Goal: Information Seeking & Learning: Check status

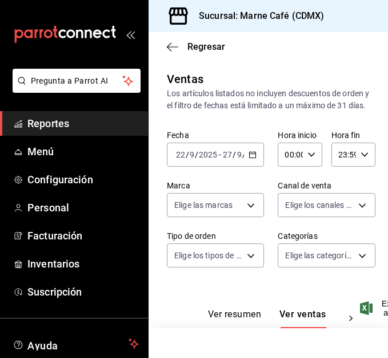
scroll to position [1313, 0]
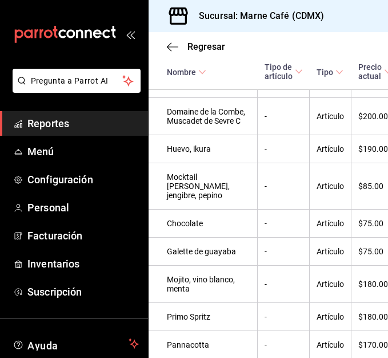
click at [48, 121] on span "Reportes" at bounding box center [83, 123] width 112 height 15
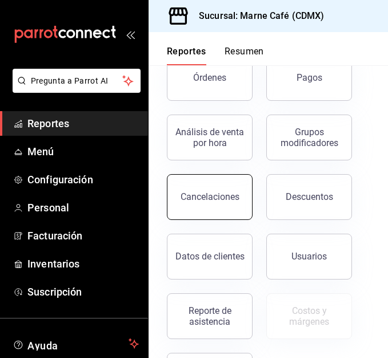
scroll to position [253, 0]
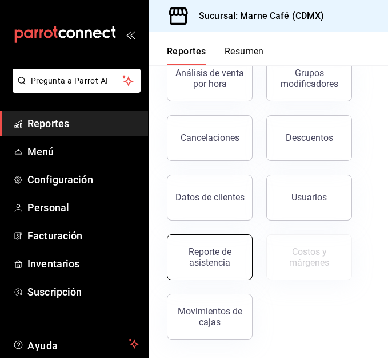
click at [198, 251] on div "Reporte de asistencia" at bounding box center [210, 257] width 71 height 22
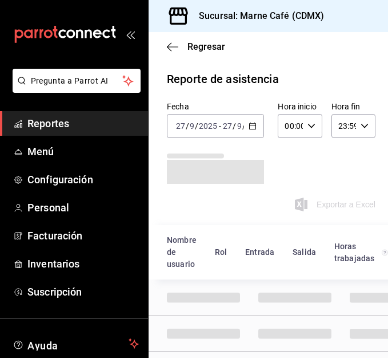
click at [249, 128] on icon "button" at bounding box center [253, 126] width 8 height 8
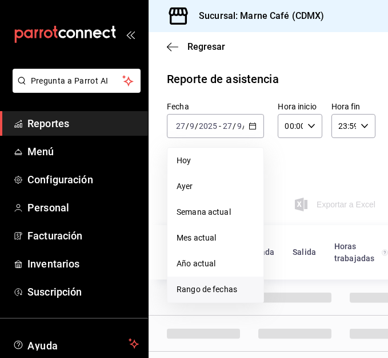
click at [209, 285] on span "Rango de fechas" at bounding box center [216, 289] width 78 height 12
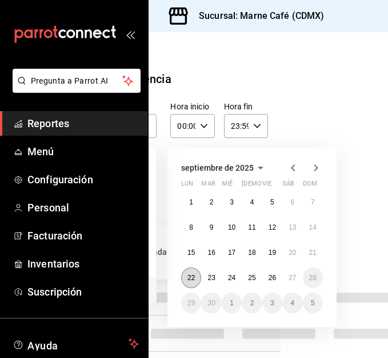
scroll to position [0, 96]
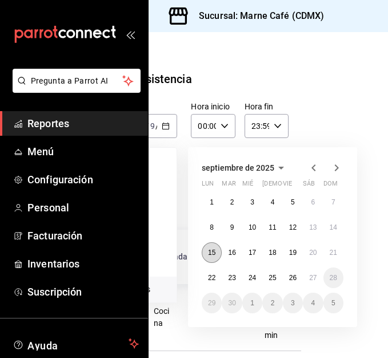
click at [208, 254] on abbr "15" at bounding box center [211, 252] width 7 height 8
click at [310, 277] on abbr "27" at bounding box center [313, 277] width 7 height 8
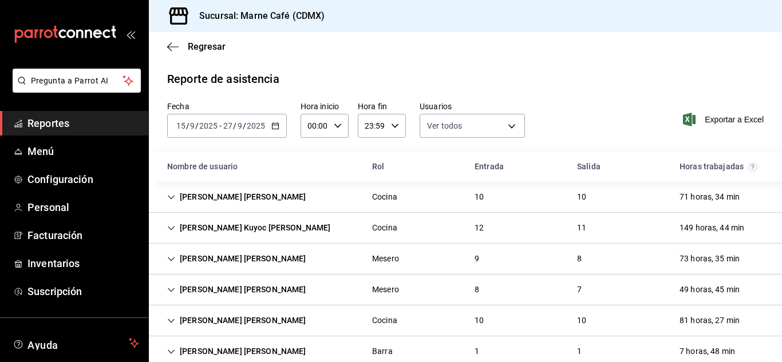
scroll to position [66, 0]
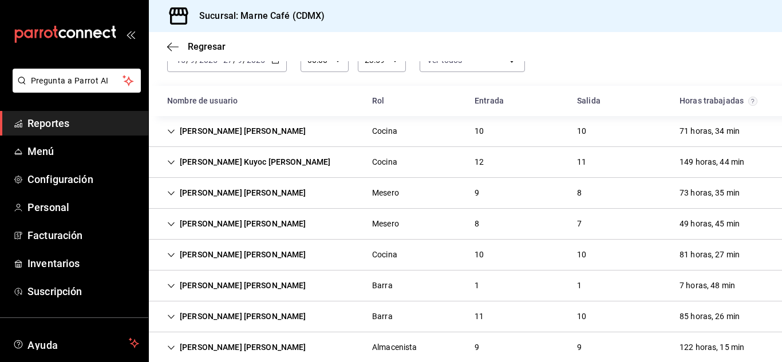
click at [368, 224] on div "Mesero" at bounding box center [385, 223] width 45 height 21
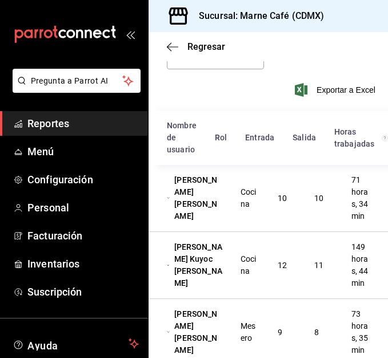
scroll to position [0, 0]
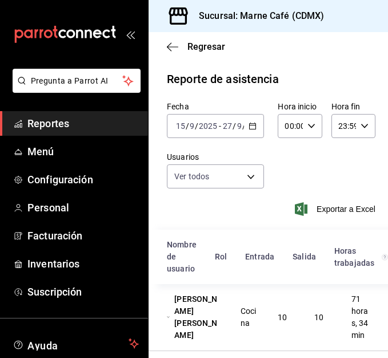
click at [252, 124] on \(Stroke\) "button" at bounding box center [252, 126] width 7 height 6
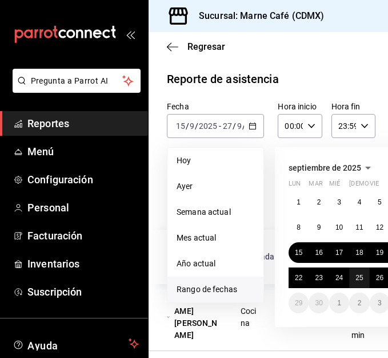
scroll to position [0, 96]
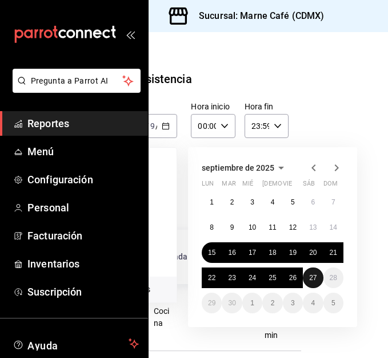
click at [310, 276] on abbr "27" at bounding box center [313, 277] width 7 height 8
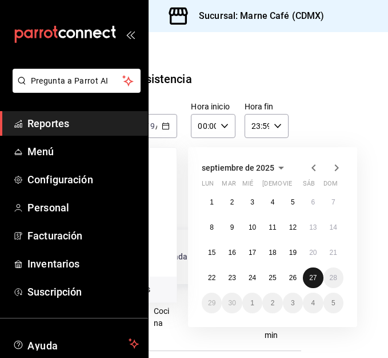
click at [303, 281] on button "27" at bounding box center [313, 277] width 20 height 21
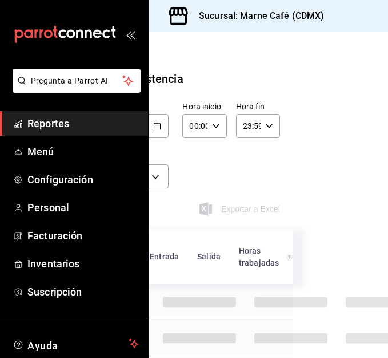
scroll to position [0, 14]
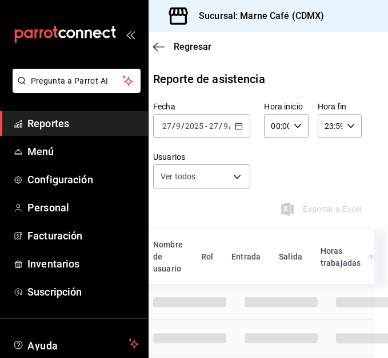
click at [302, 281] on div "Nombre de usuario Rol Entrada [PERSON_NAME] trabajadas" at bounding box center [255, 256] width 240 height 54
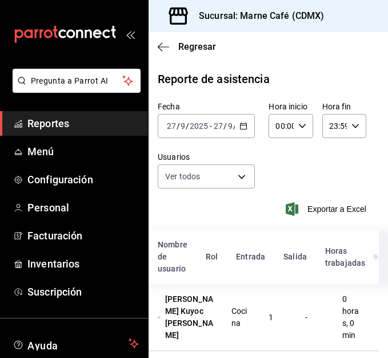
click at [64, 122] on span "Reportes" at bounding box center [83, 123] width 112 height 15
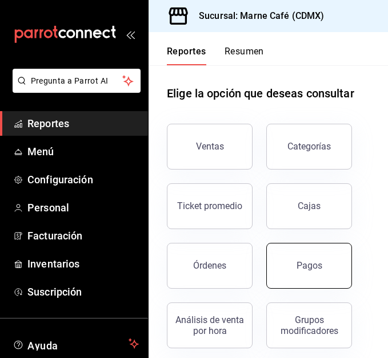
scroll to position [7, 0]
click at [306, 265] on div "Pagos" at bounding box center [310, 264] width 26 height 11
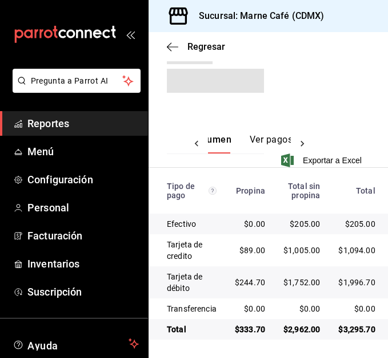
scroll to position [0, 34]
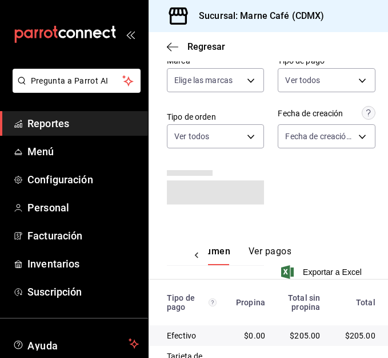
scroll to position [107, 0]
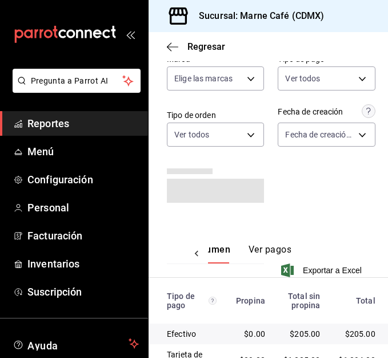
click at [74, 117] on span "Reportes" at bounding box center [83, 123] width 112 height 15
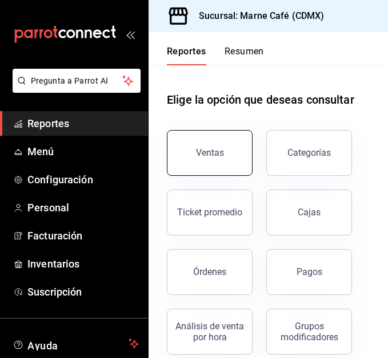
click at [201, 142] on button "Ventas" at bounding box center [210, 153] width 86 height 46
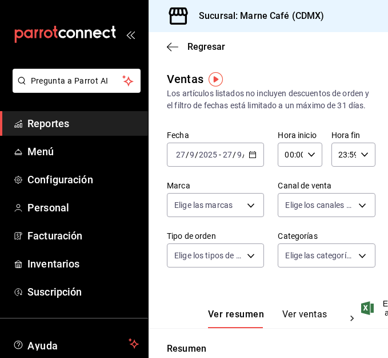
click at [249, 158] on icon "button" at bounding box center [253, 154] width 8 height 8
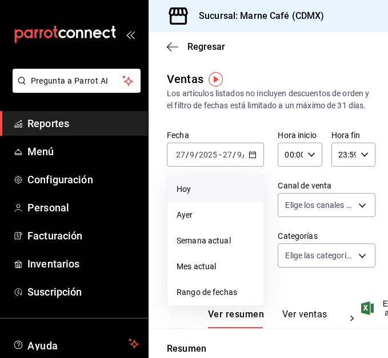
click at [208, 195] on span "Hoy" at bounding box center [216, 189] width 78 height 12
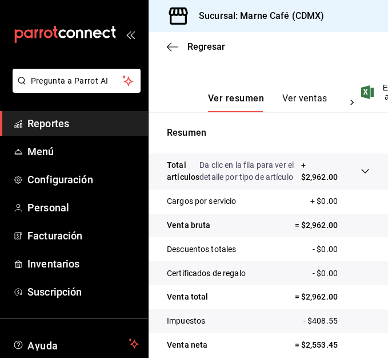
click at [301, 107] on button "Ver ventas" at bounding box center [305, 102] width 45 height 19
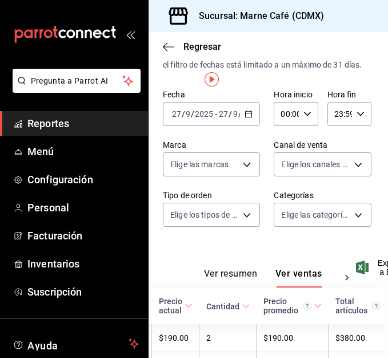
scroll to position [0, 4]
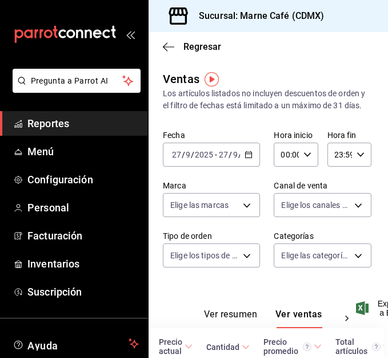
click at [71, 129] on span "Reportes" at bounding box center [83, 123] width 112 height 15
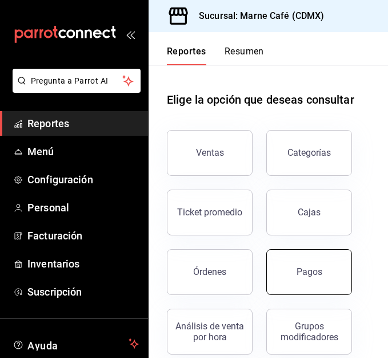
click at [292, 261] on button "Pagos" at bounding box center [310, 272] width 86 height 46
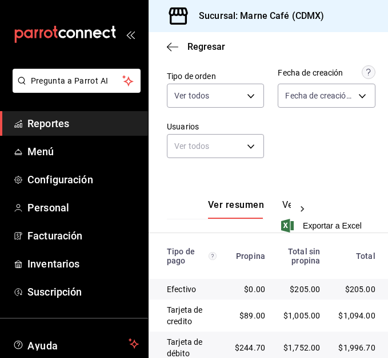
scroll to position [221, 0]
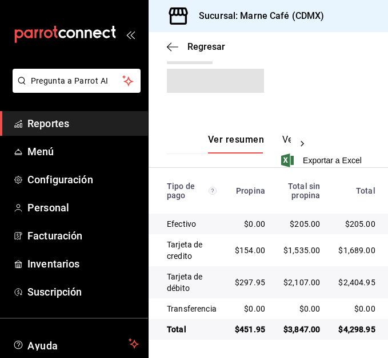
scroll to position [221, 0]
